Goal: Task Accomplishment & Management: Manage account settings

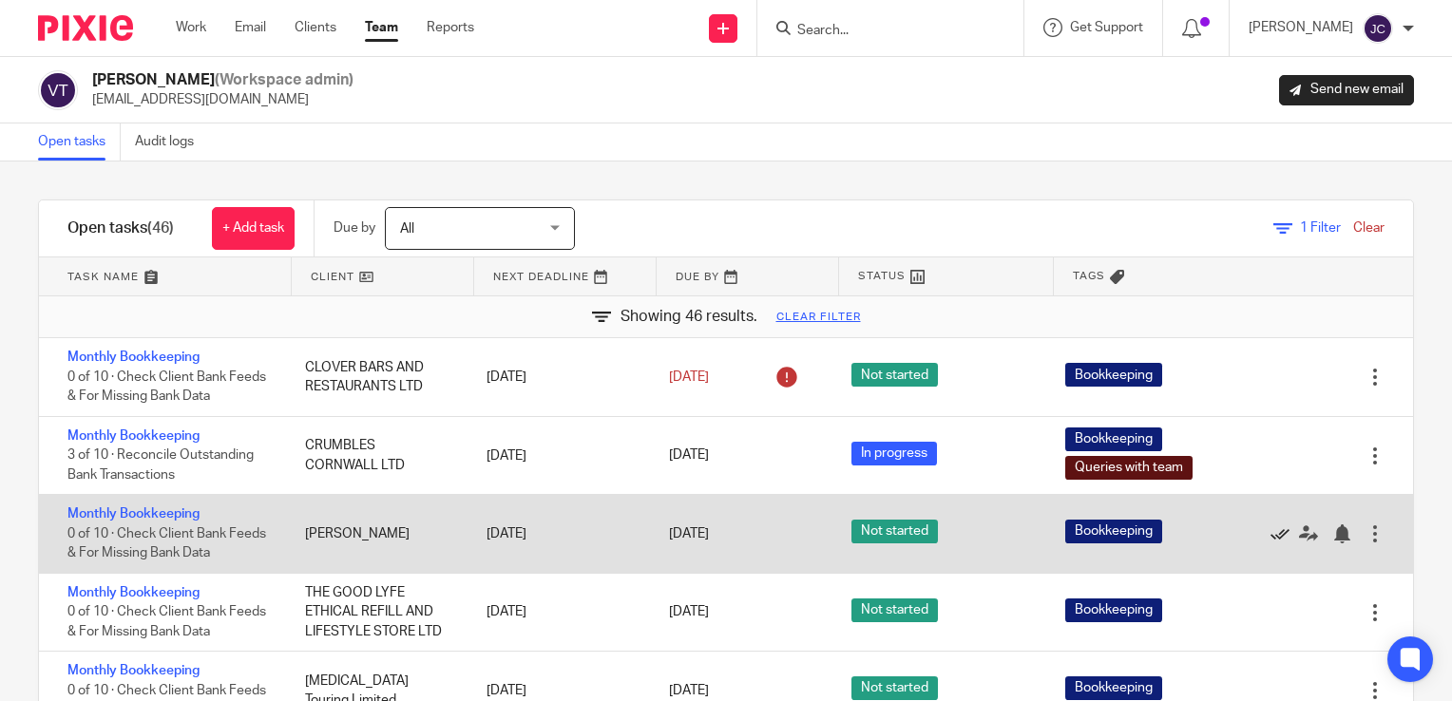
click at [1271, 531] on icon at bounding box center [1280, 534] width 19 height 19
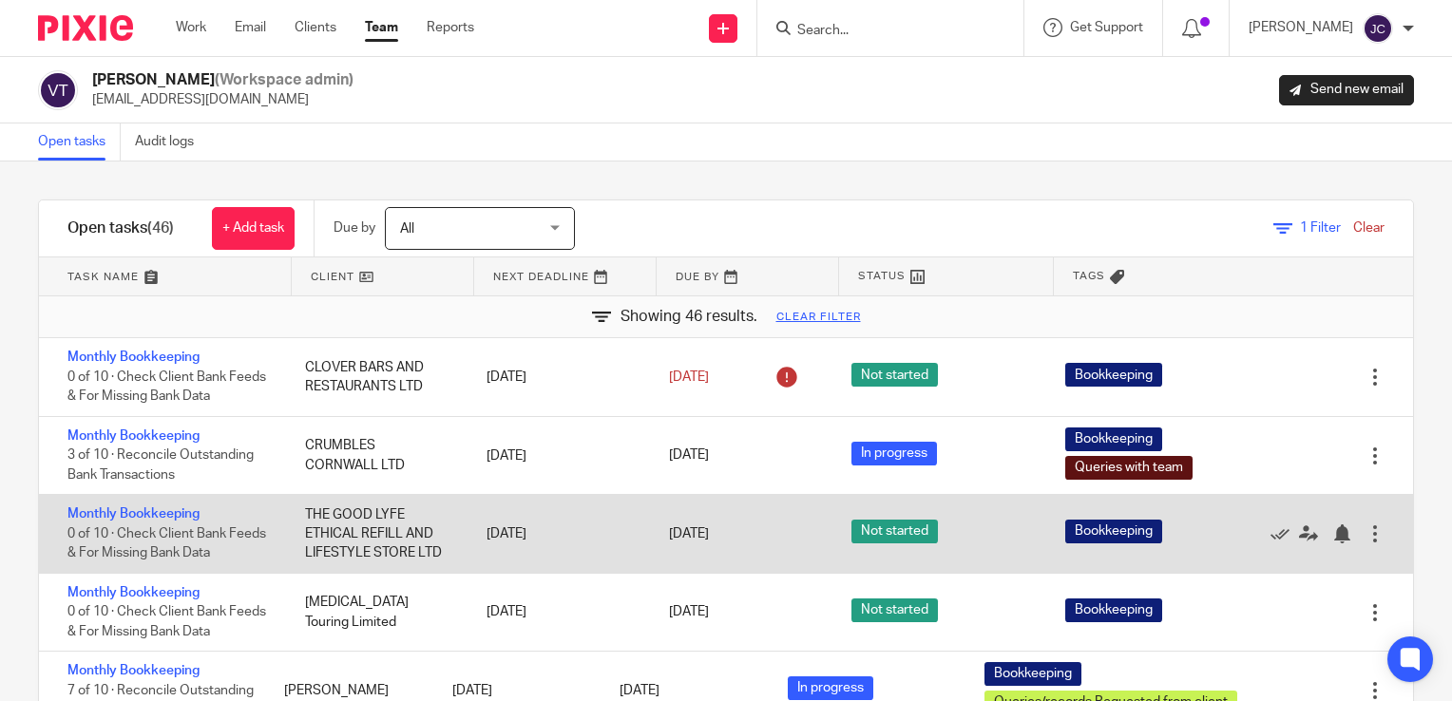
drag, startPoint x: 435, startPoint y: 558, endPoint x: 295, endPoint y: 508, distance: 149.1
click at [295, 508] on div "THE GOOD LYFE ETHICAL REFILL AND LIFESTYLE STORE LTD" at bounding box center [377, 534] width 182 height 77
drag, startPoint x: 297, startPoint y: 512, endPoint x: 411, endPoint y: 561, distance: 123.0
click at [410, 561] on div "THE GOOD LYFE ETHICAL REFILL AND LIFESTYLE STORE LTD" at bounding box center [377, 534] width 182 height 77
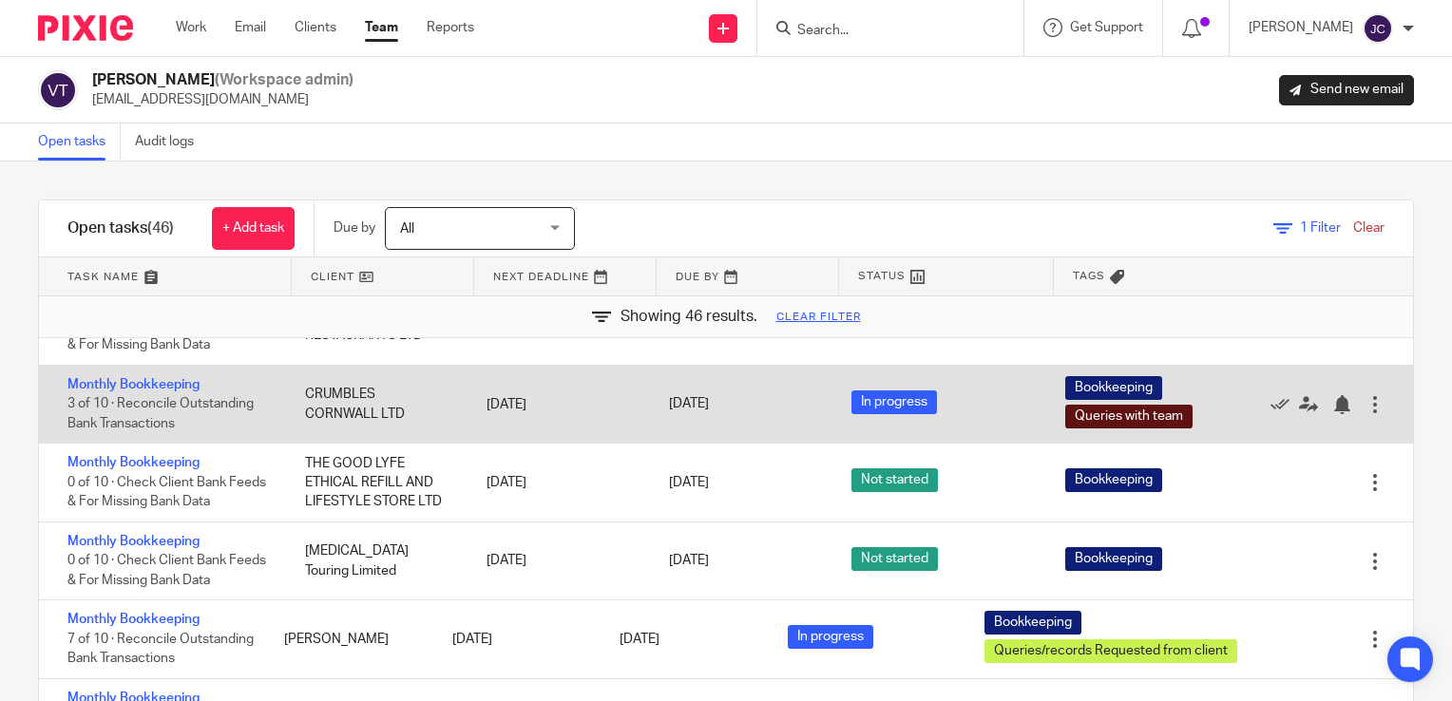
scroll to position [95, 0]
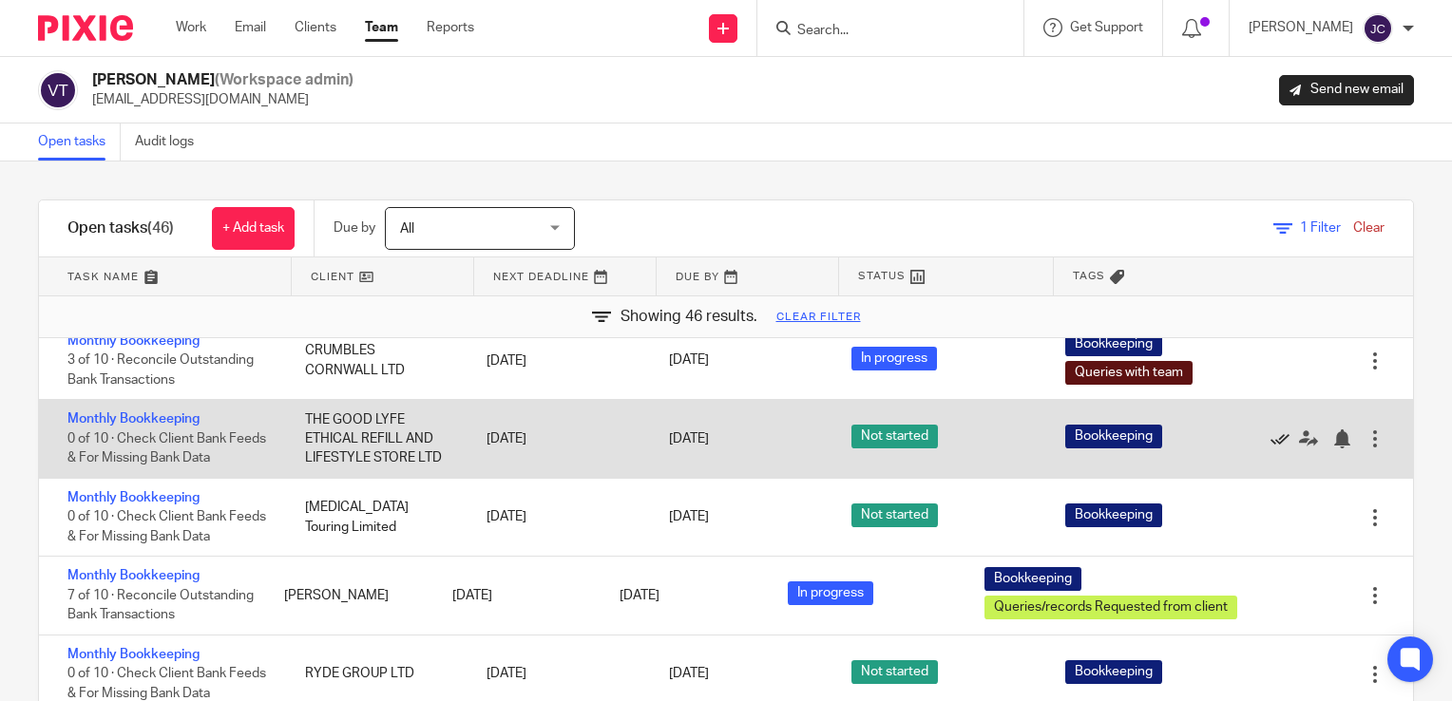
click at [1271, 442] on icon at bounding box center [1280, 439] width 19 height 19
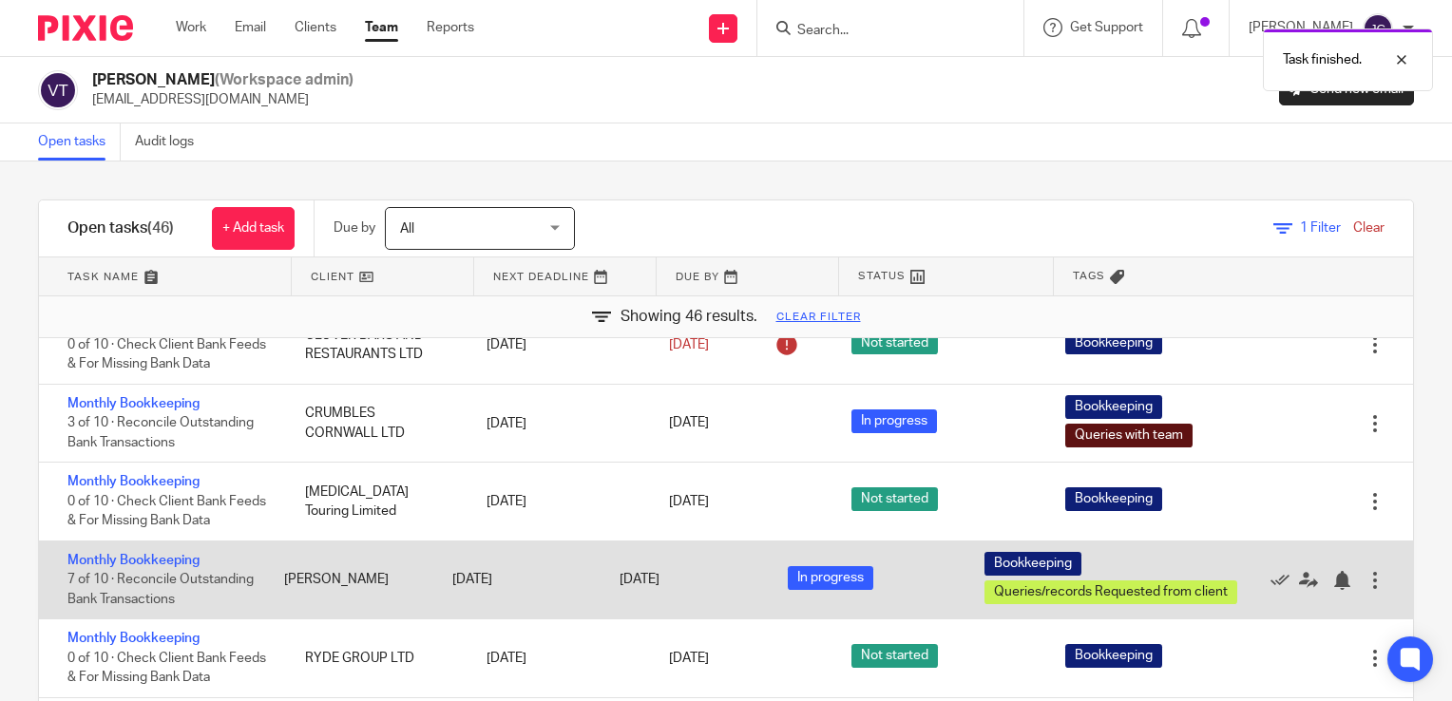
scroll to position [0, 0]
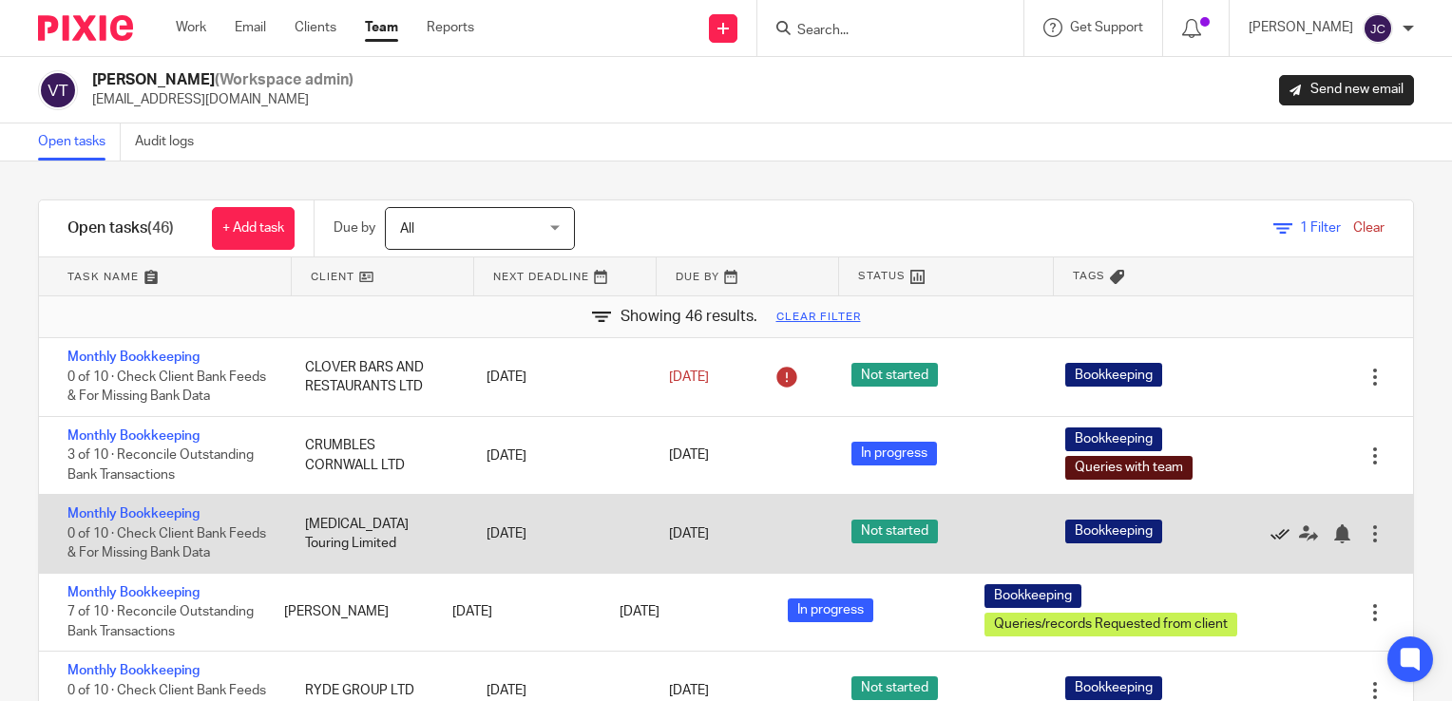
click at [1271, 536] on icon at bounding box center [1280, 534] width 19 height 19
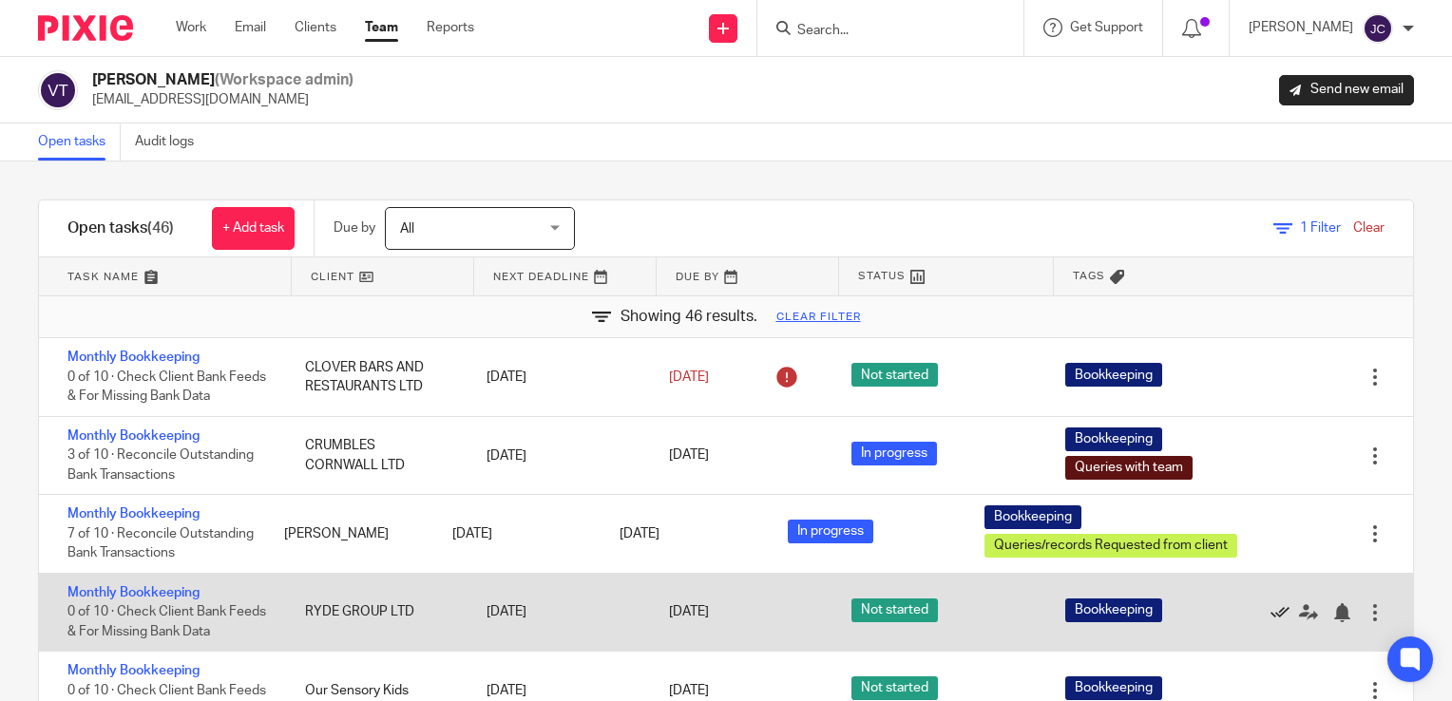
click at [1271, 622] on icon at bounding box center [1280, 612] width 19 height 19
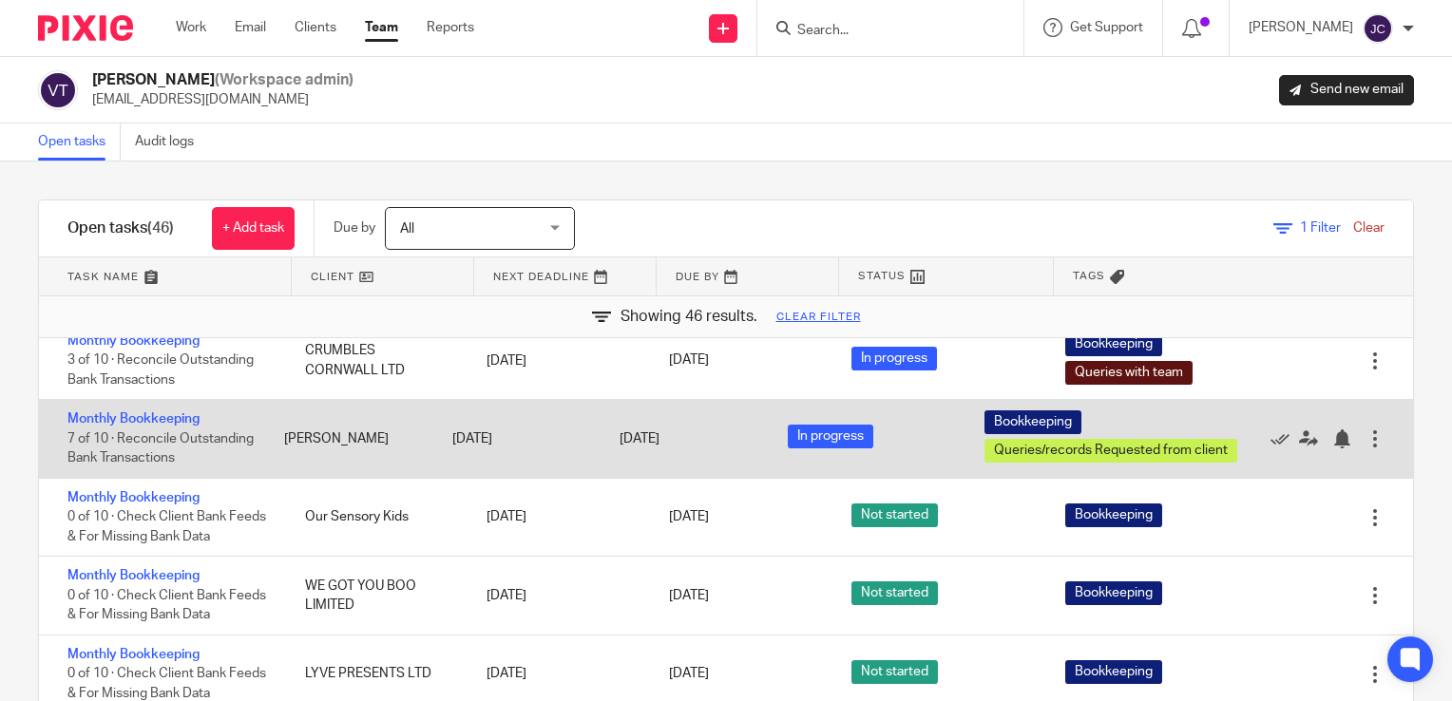
scroll to position [190, 0]
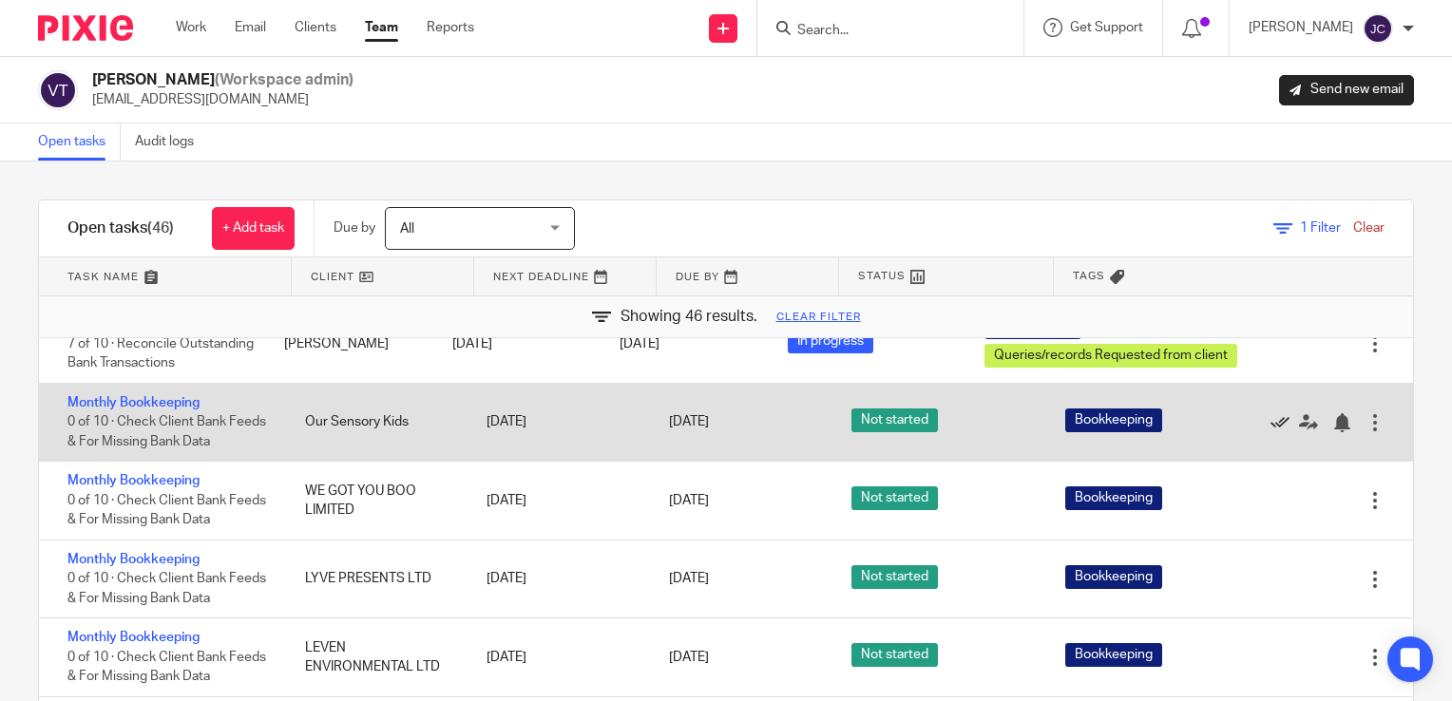
click at [1271, 432] on icon at bounding box center [1280, 422] width 19 height 19
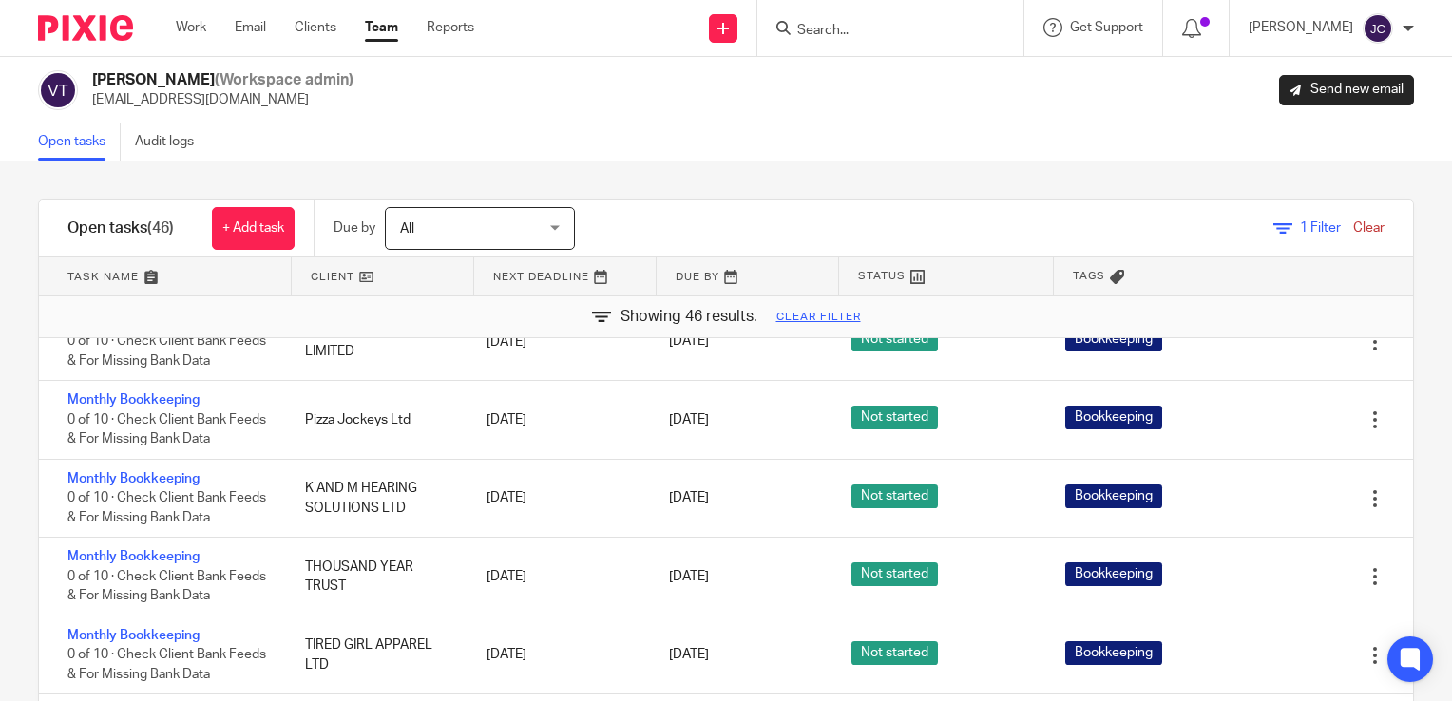
scroll to position [2371, 0]
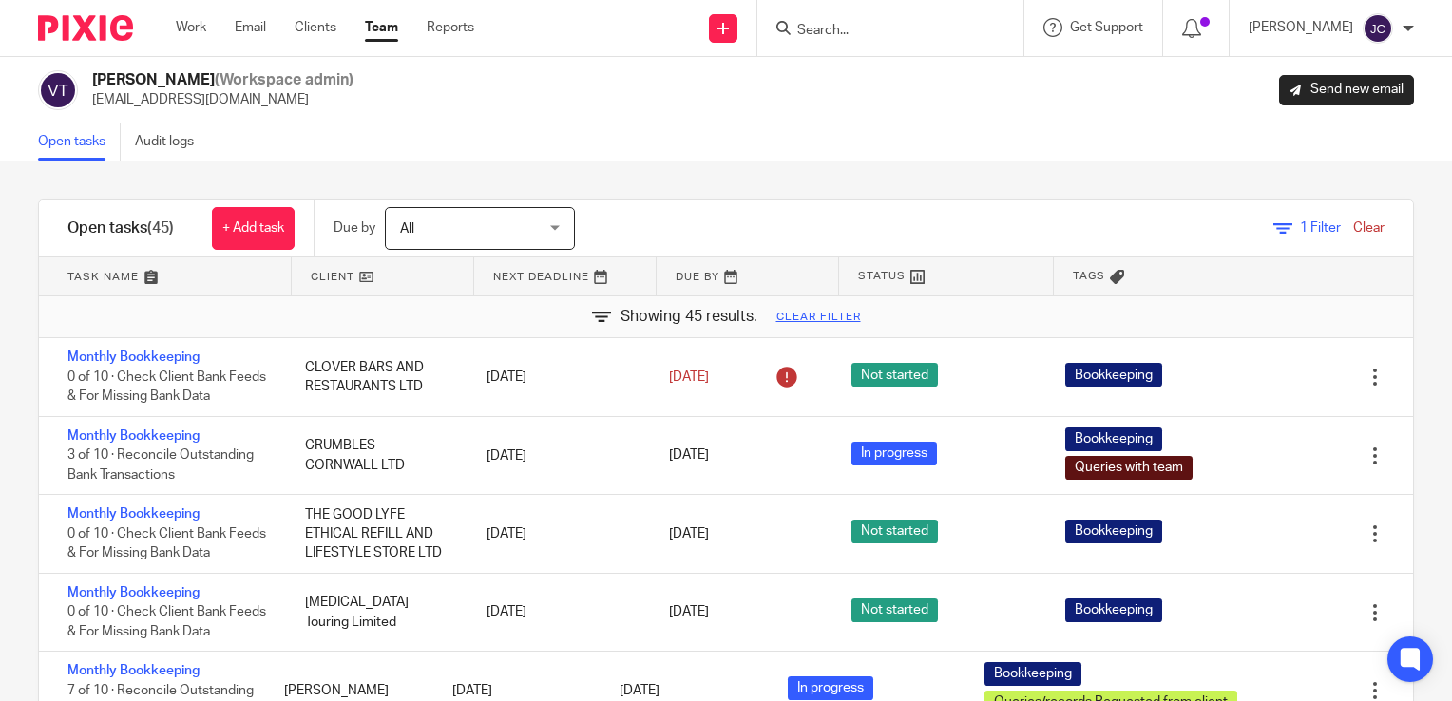
click at [844, 38] on input "Search" at bounding box center [880, 31] width 171 height 17
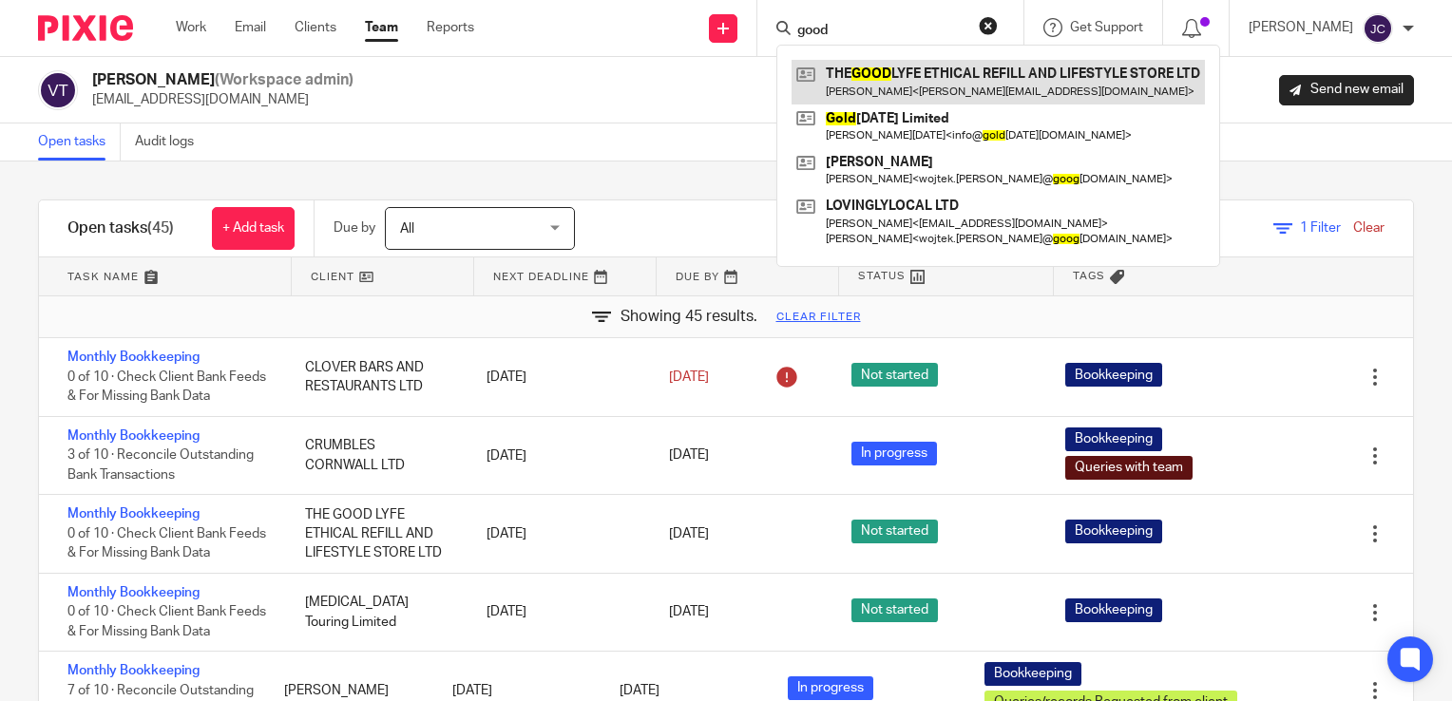
type input "good"
click at [950, 85] on link at bounding box center [998, 82] width 413 height 44
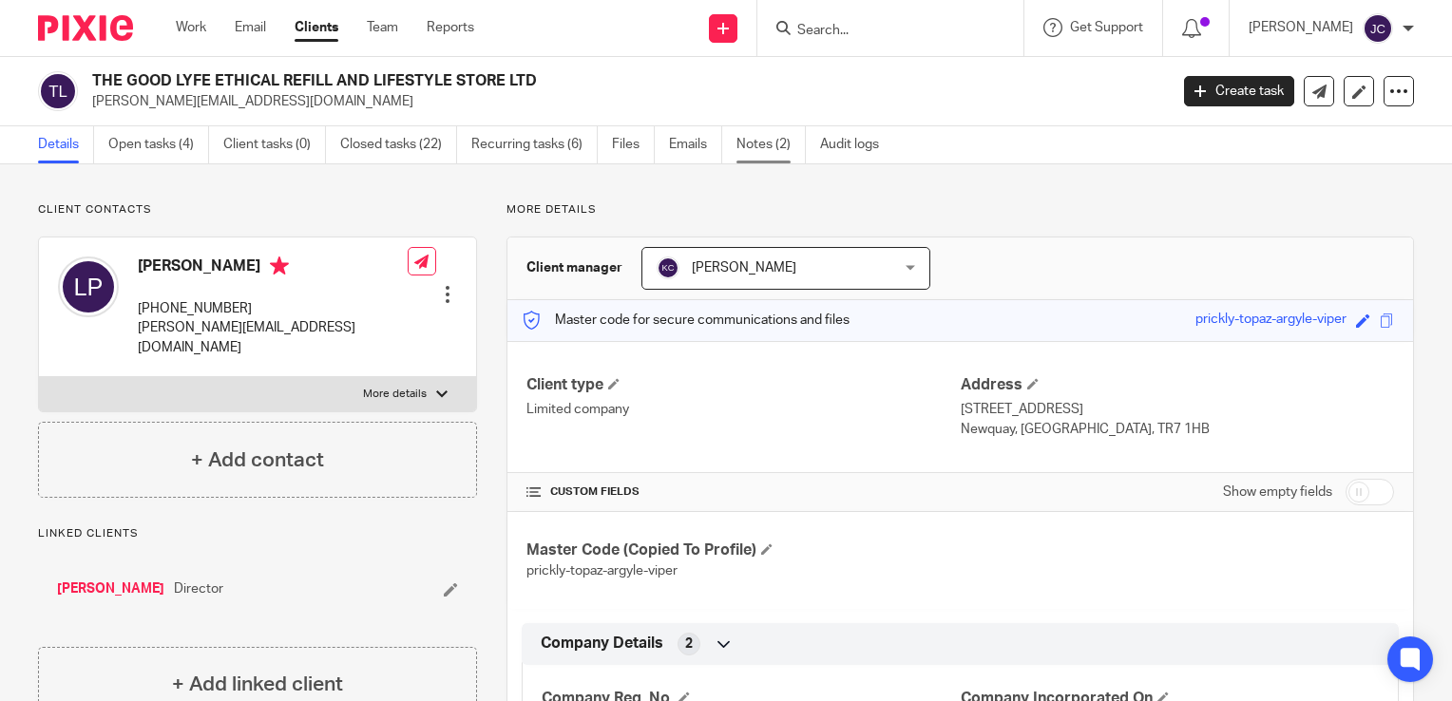
click at [775, 150] on link "Notes (2)" at bounding box center [771, 144] width 69 height 37
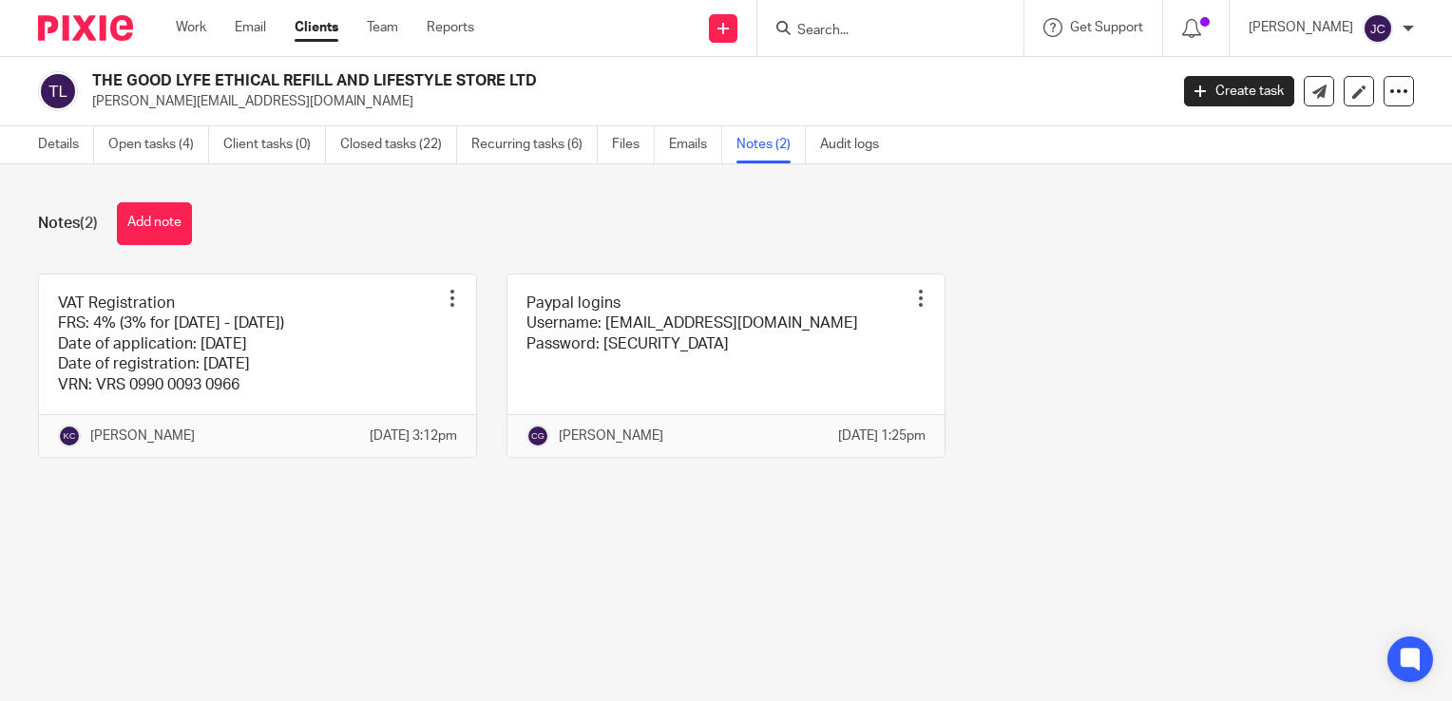
click at [709, 581] on main "THE GOOD LYFE ETHICAL REFILL AND LIFESTYLE STORE LTD laura@thegoodlyfe.co.uk Cr…" at bounding box center [726, 350] width 1452 height 701
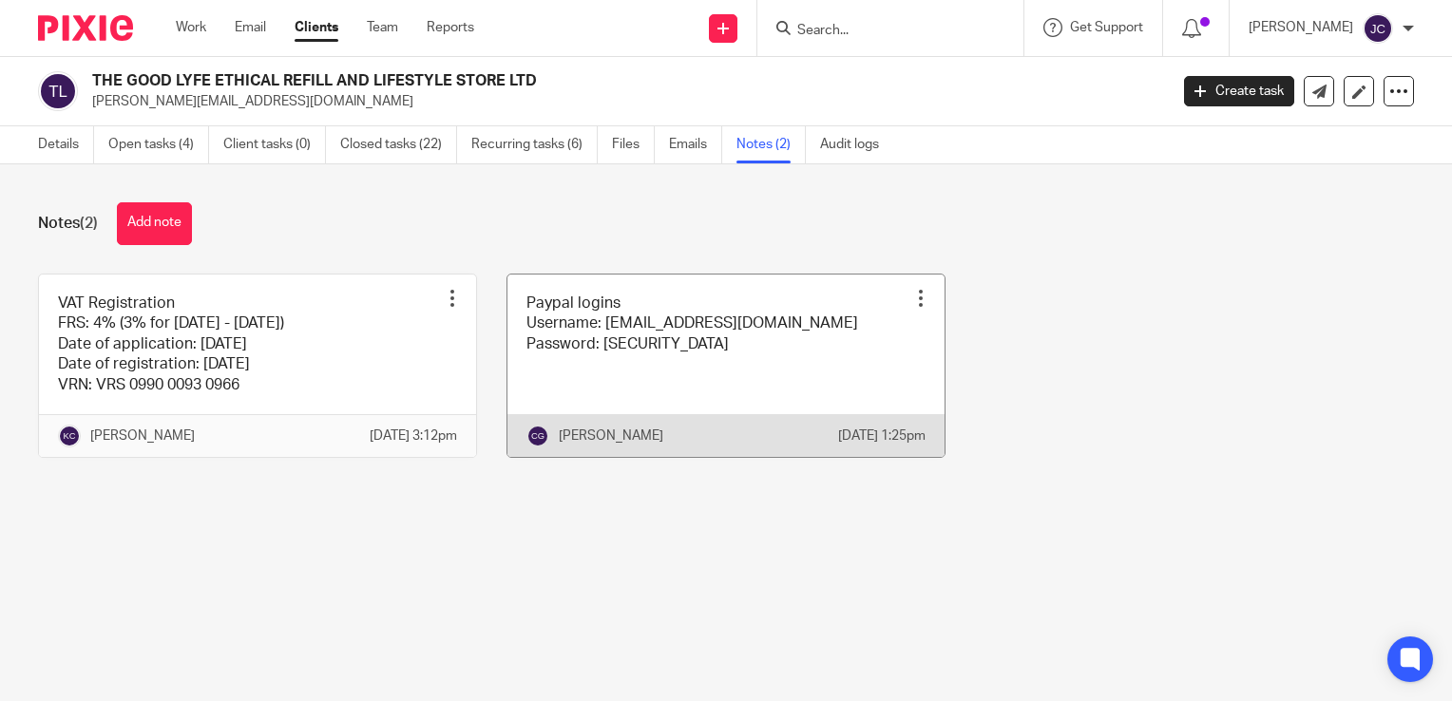
click at [911, 294] on div at bounding box center [920, 298] width 19 height 19
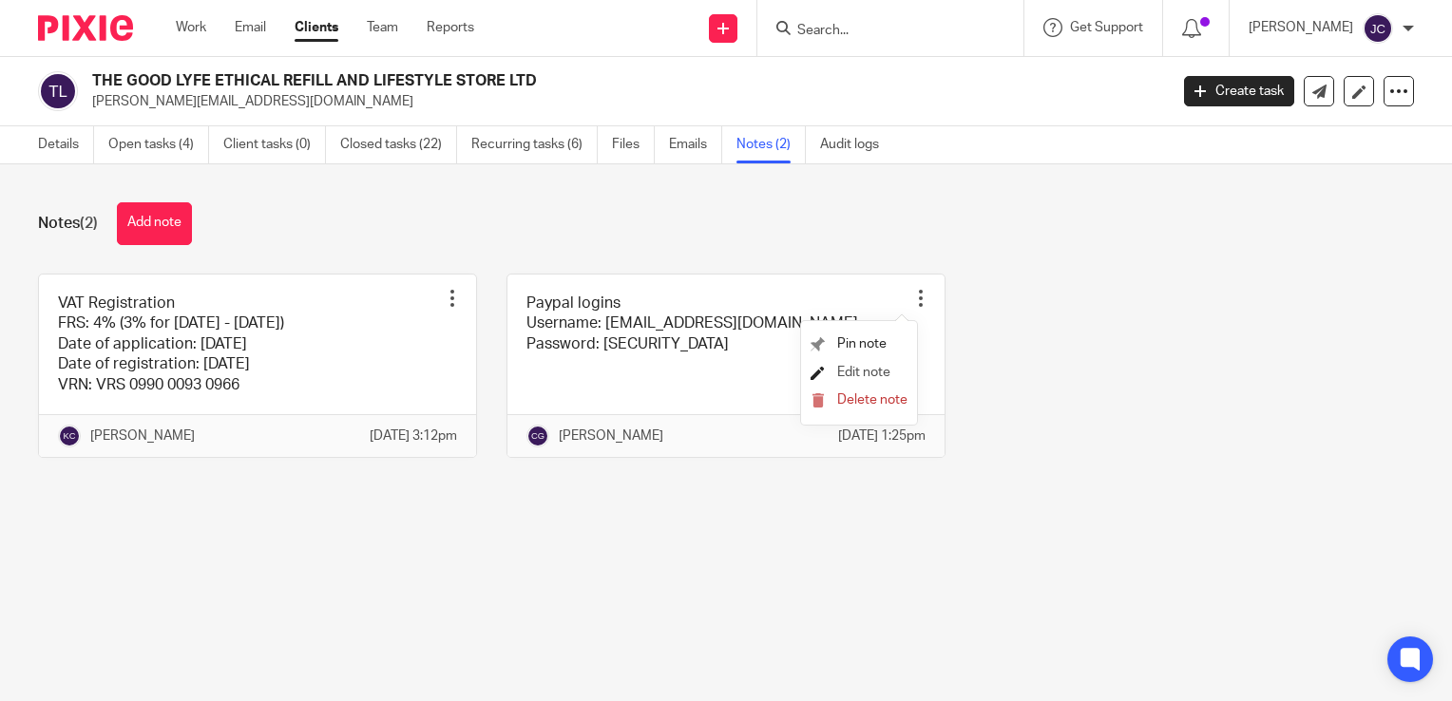
click at [866, 374] on span "Edit note" at bounding box center [863, 372] width 53 height 13
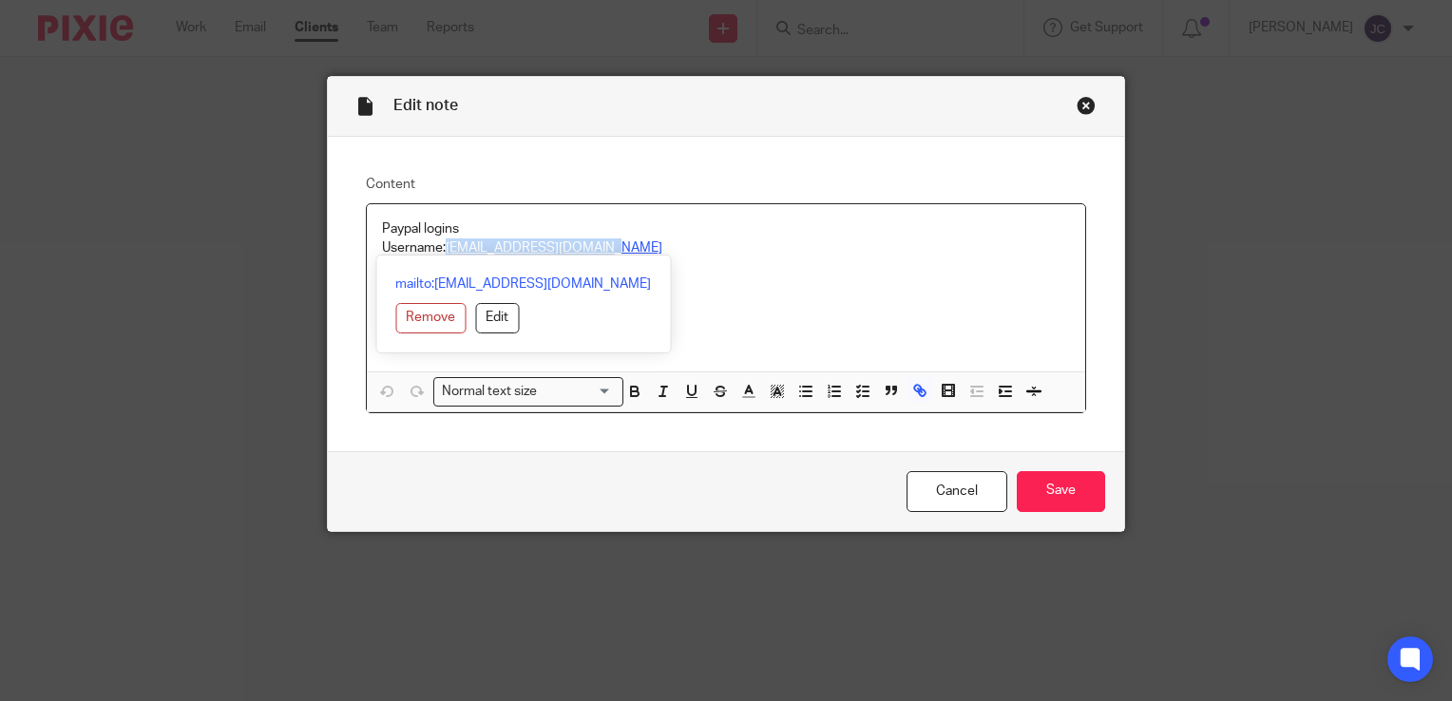
drag, startPoint x: 613, startPoint y: 242, endPoint x: 441, endPoint y: 249, distance: 172.1
click at [441, 249] on p "Username: [EMAIL_ADDRESS][DOMAIN_NAME]" at bounding box center [726, 248] width 688 height 19
copy link "[EMAIL_ADDRESS][DOMAIN_NAME]"
click at [624, 288] on div "mailto:[EMAIL_ADDRESS][DOMAIN_NAME] Remove Edit" at bounding box center [523, 304] width 296 height 99
click at [654, 285] on div "Paypal logins Username: [EMAIL_ADDRESS][DOMAIN_NAME] Password: [SECURITY_DATA]" at bounding box center [726, 287] width 718 height 167
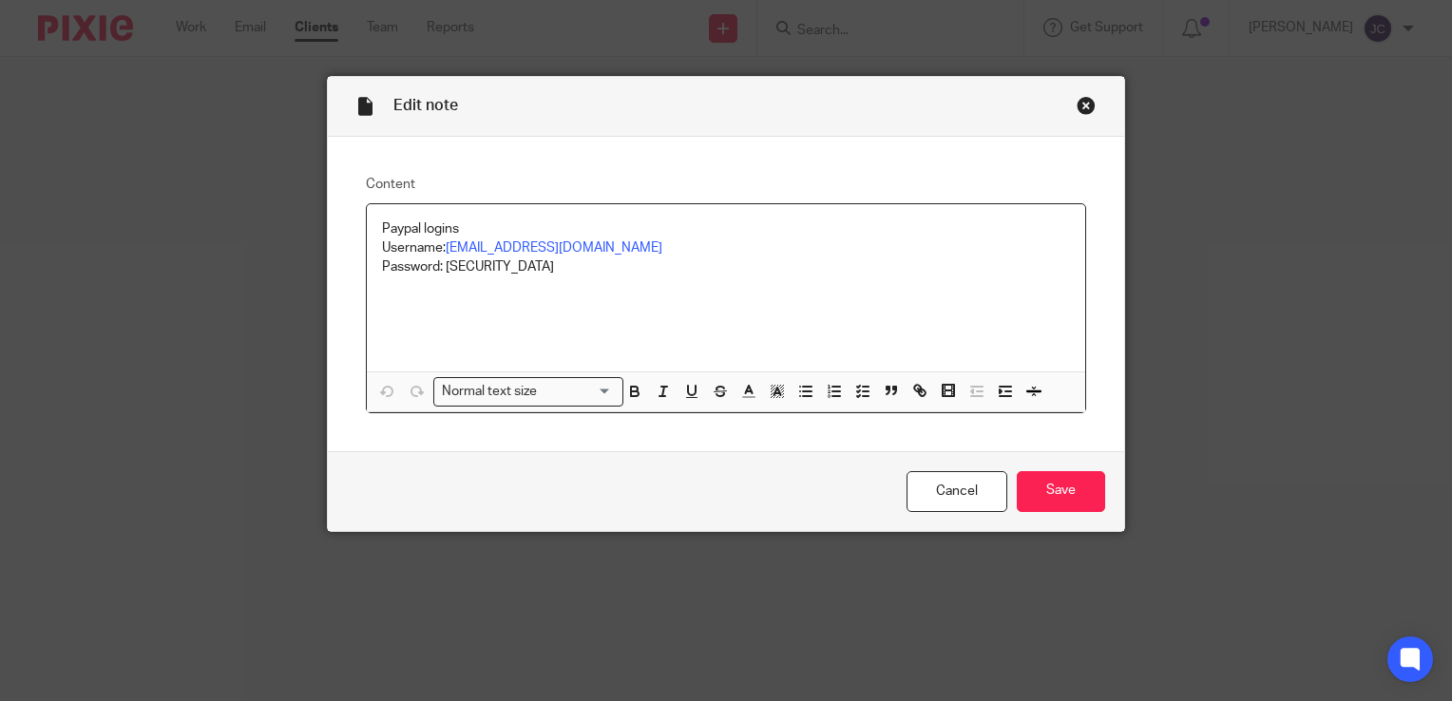
drag, startPoint x: 574, startPoint y: 272, endPoint x: 440, endPoint y: 270, distance: 134.0
click at [440, 270] on p "Password: [SECURITY_DATA]" at bounding box center [726, 267] width 688 height 19
copy p "PlasticFreeLentil94!"
click at [1084, 105] on div "Close this dialog window" at bounding box center [1086, 105] width 19 height 19
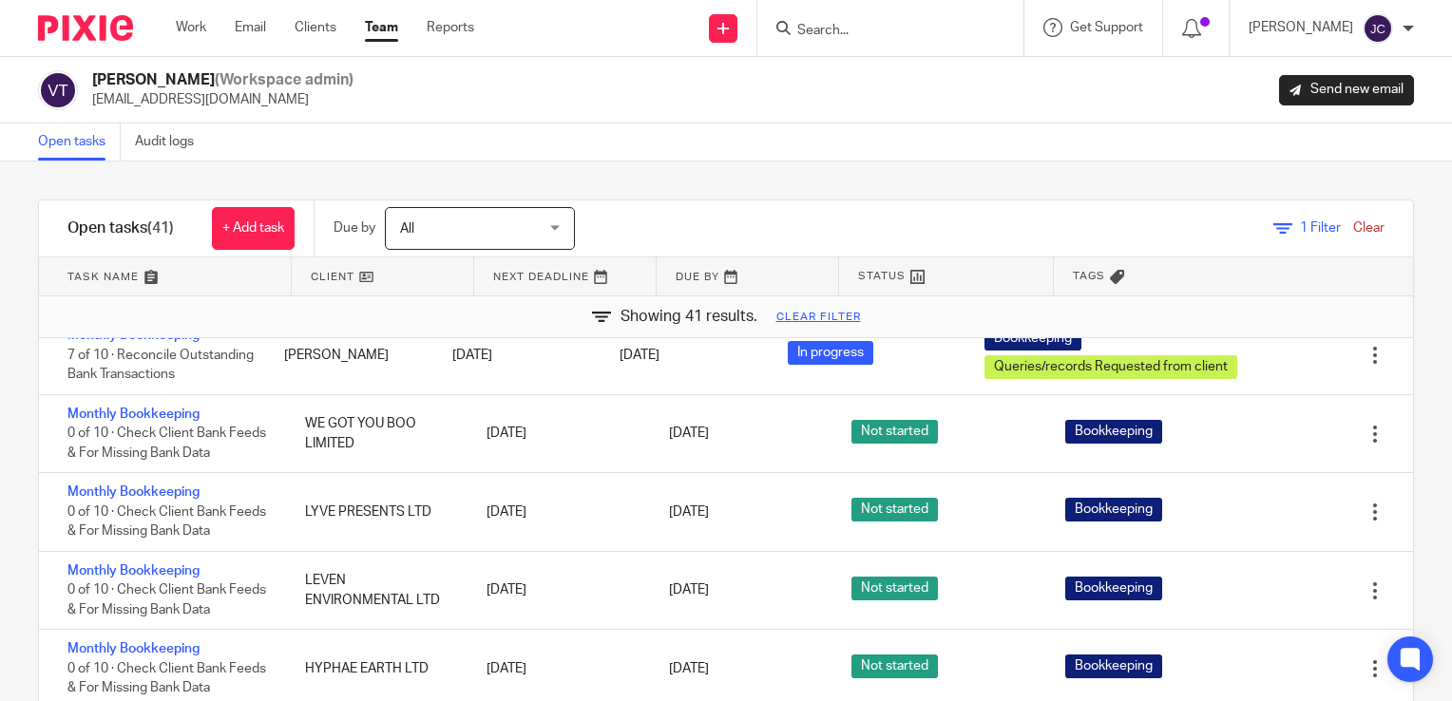
scroll to position [285, 0]
